Goal: Navigation & Orientation: Find specific page/section

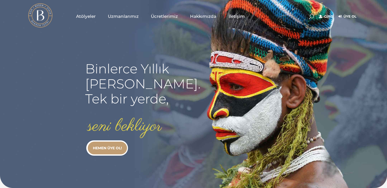
click at [87, 17] on span "Atölyeler" at bounding box center [86, 16] width 20 height 6
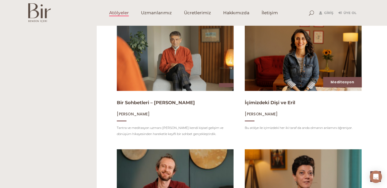
scroll to position [282, 0]
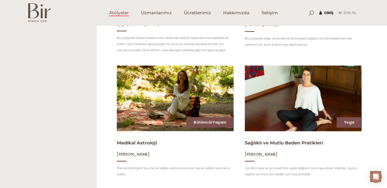
click at [325, 11] on link "Giriş" at bounding box center [326, 13] width 14 height 6
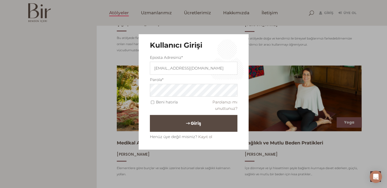
click at [205, 117] on button "Giriş" at bounding box center [193, 123] width 87 height 17
click at [190, 124] on span "Giriş" at bounding box center [195, 123] width 10 height 9
